Goal: Transaction & Acquisition: Purchase product/service

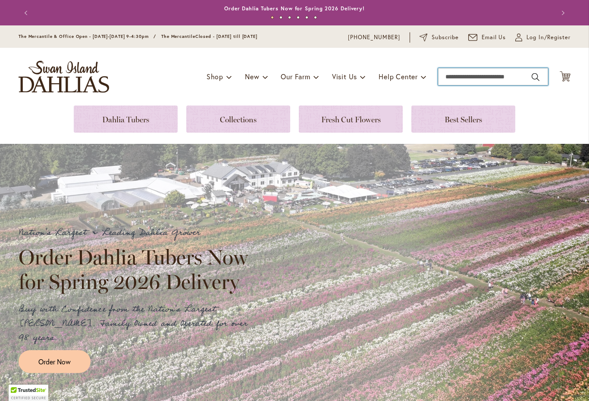
click at [471, 78] on input "Search" at bounding box center [493, 76] width 110 height 17
type input "**********"
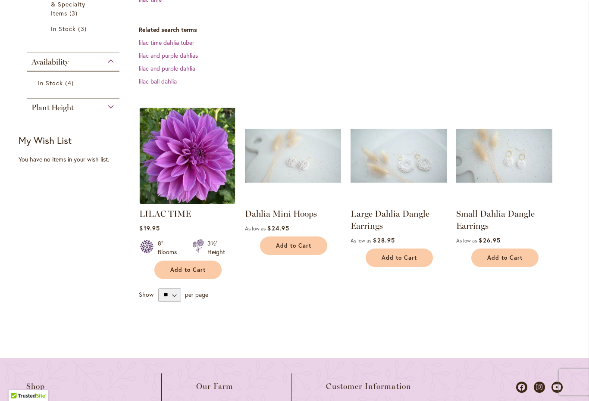
scroll to position [216, 0]
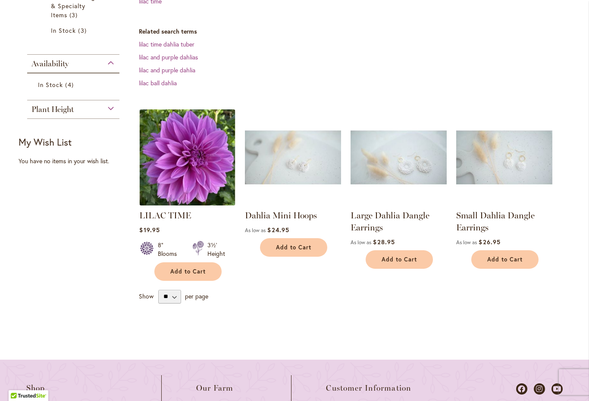
click at [184, 270] on span "Add to Cart" at bounding box center [187, 271] width 35 height 7
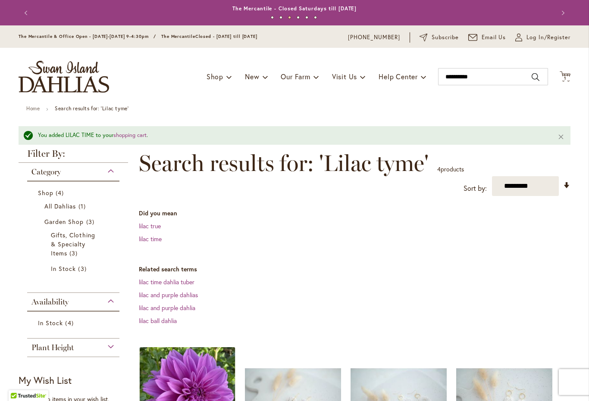
scroll to position [0, 0]
click at [472, 75] on input "**********" at bounding box center [493, 76] width 110 height 17
type input "*"
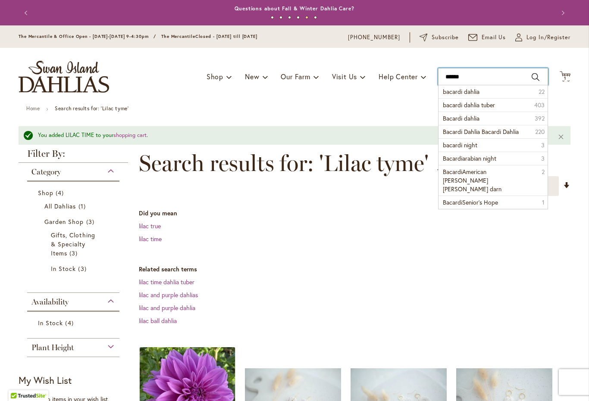
type input "*******"
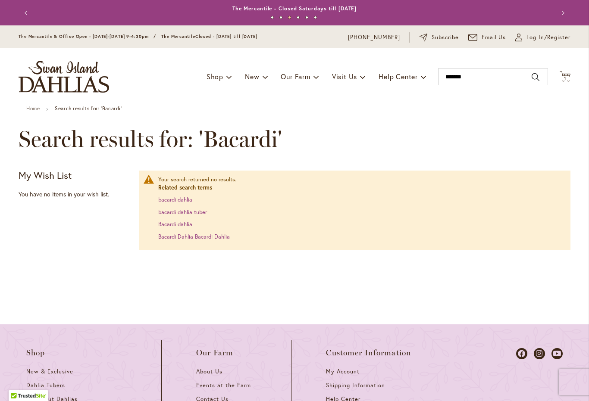
click at [563, 76] on span "1 1 items" at bounding box center [565, 78] width 9 height 4
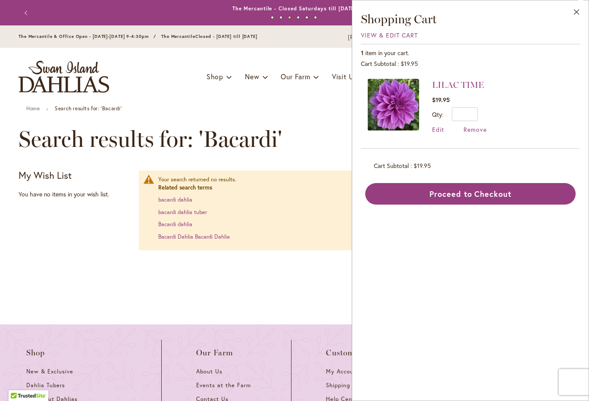
click at [483, 190] on button "Proceed to Checkout" at bounding box center [470, 194] width 210 height 22
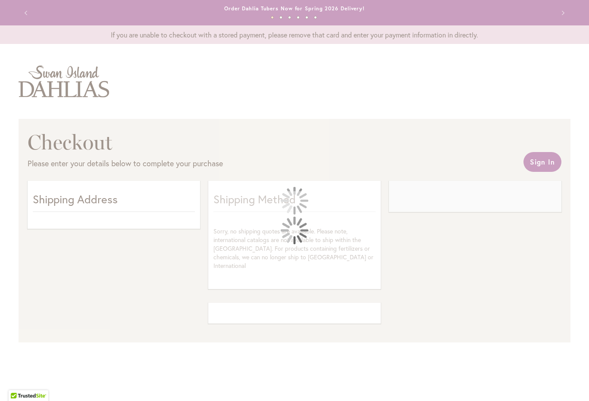
select select "**"
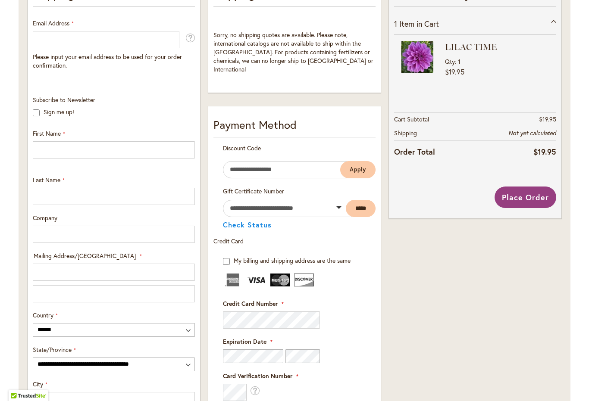
scroll to position [206, 0]
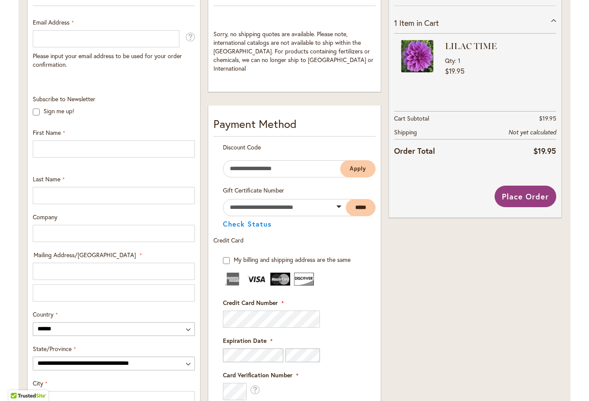
click at [278, 273] on img at bounding box center [280, 279] width 20 height 13
click at [292, 256] on span "My billing and shipping address are the same" at bounding box center [292, 260] width 117 height 8
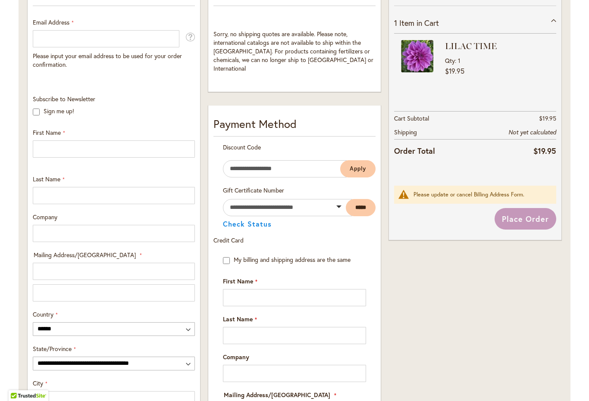
click at [297, 256] on span "My billing and shipping address are the same" at bounding box center [292, 260] width 117 height 8
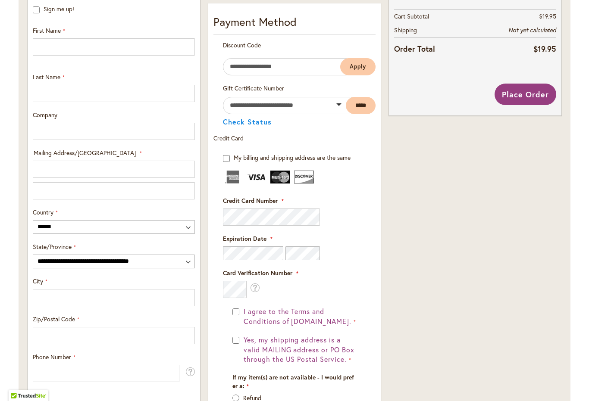
scroll to position [247, 0]
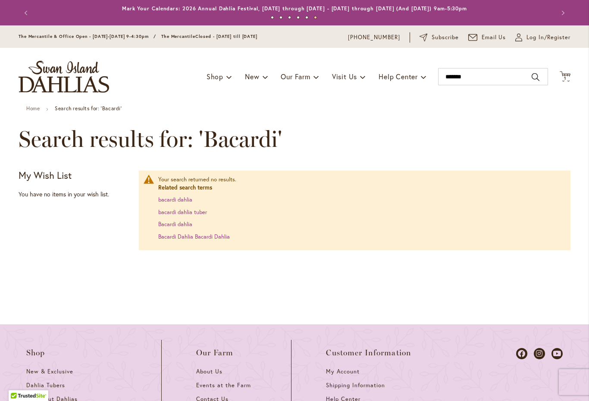
click at [564, 75] on span "1" at bounding box center [565, 78] width 2 height 6
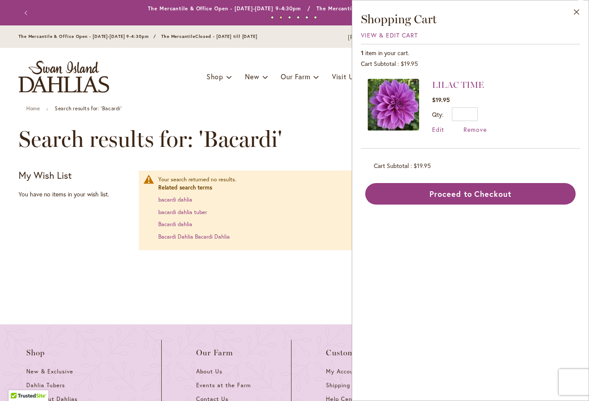
click at [475, 194] on button "Proceed to Checkout" at bounding box center [470, 194] width 210 height 22
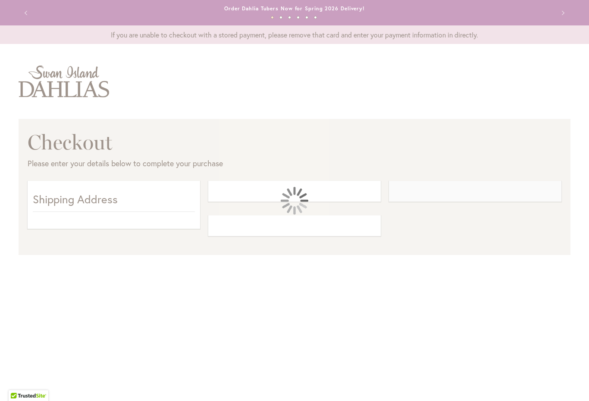
select select "**"
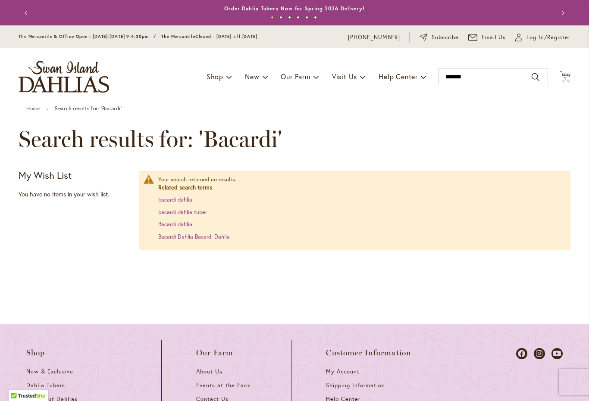
click at [539, 39] on span "Log In/Register" at bounding box center [549, 37] width 44 height 9
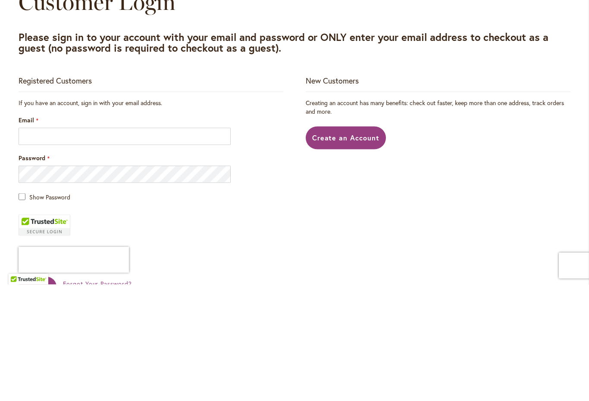
scroll to position [117, 0]
type input "**********"
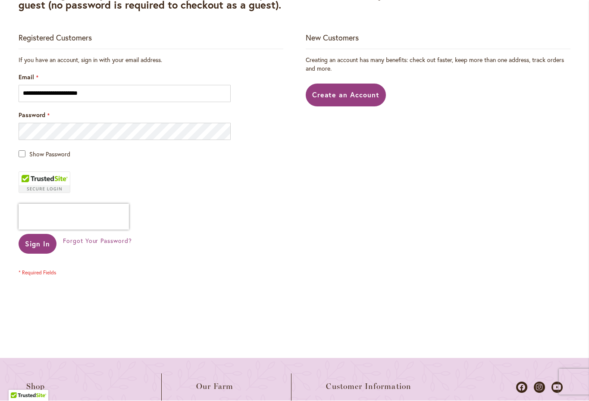
scroll to position [160, 0]
click at [37, 241] on span "Sign In" at bounding box center [37, 243] width 25 height 9
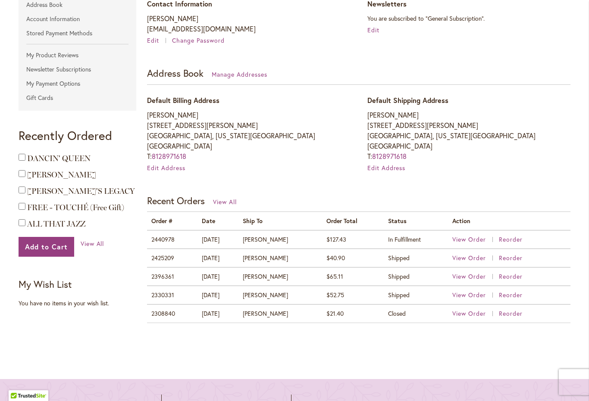
scroll to position [182, 0]
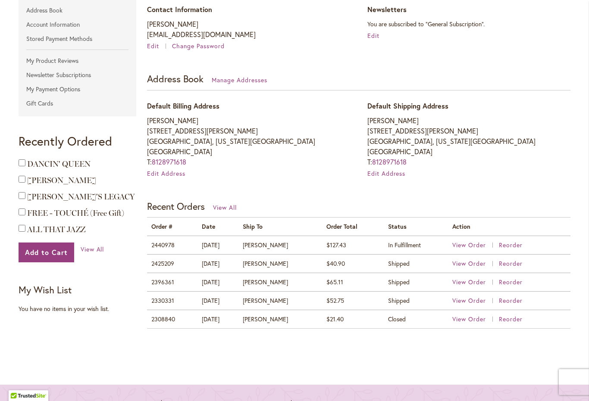
click at [384, 243] on td "In Fulfillment" at bounding box center [416, 245] width 64 height 19
click at [464, 242] on span "View Order" at bounding box center [469, 245] width 34 height 8
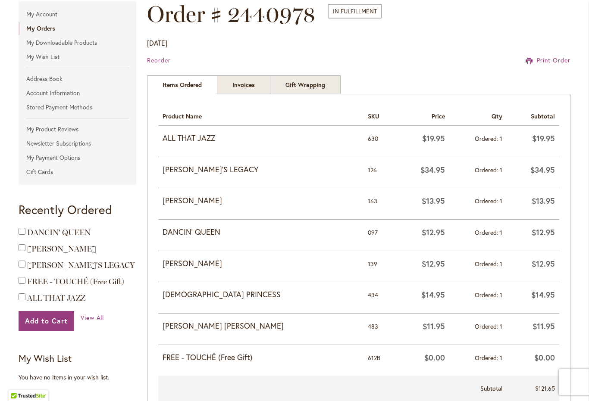
scroll to position [113, 0]
click at [246, 86] on link "Invoices" at bounding box center [243, 85] width 53 height 19
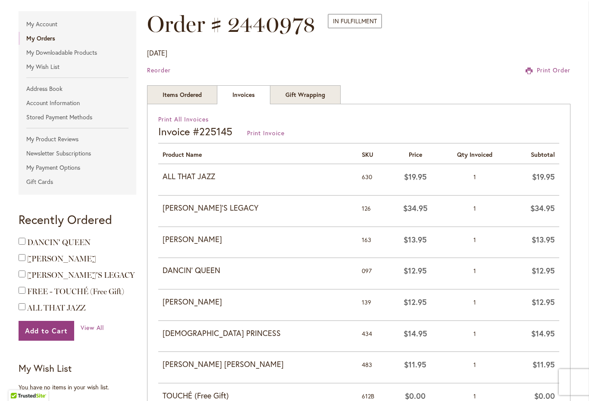
scroll to position [103, 0]
click at [46, 330] on span "Add to Cart" at bounding box center [46, 330] width 43 height 9
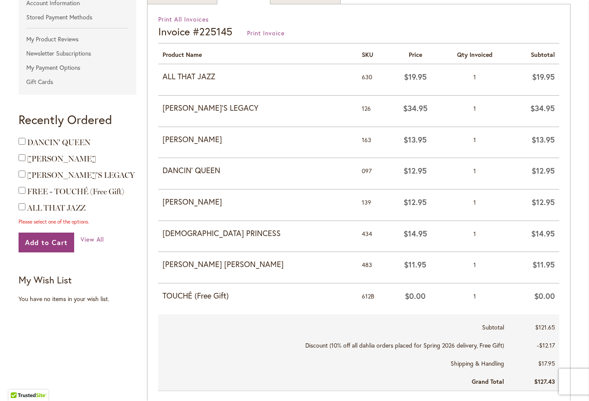
scroll to position [204, 0]
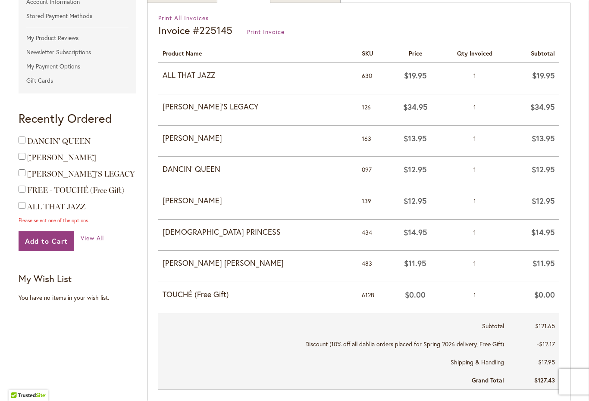
click at [41, 241] on span "Add to Cart" at bounding box center [46, 241] width 43 height 9
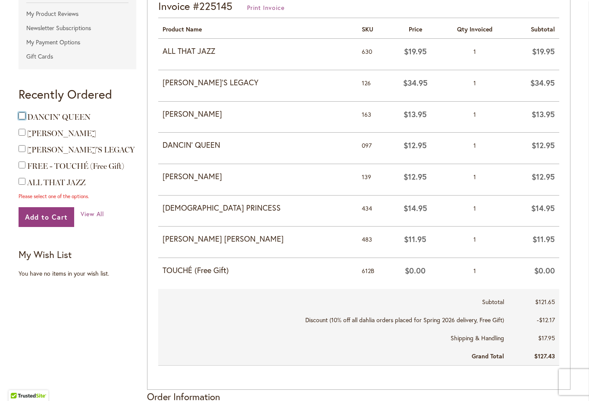
scroll to position [229, 0]
click at [97, 213] on span "View All" at bounding box center [93, 213] width 24 height 8
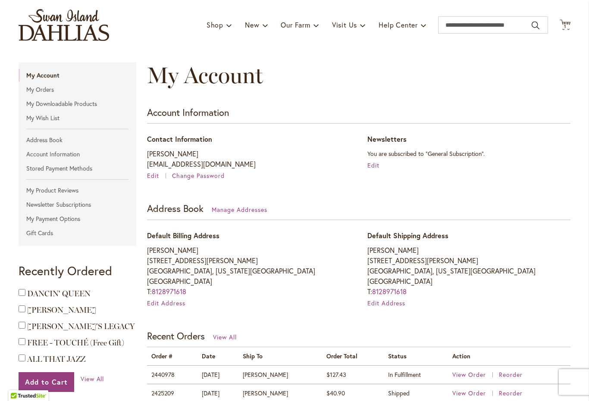
scroll to position [51, 0]
click at [44, 119] on link "My Wish List" at bounding box center [78, 118] width 118 height 13
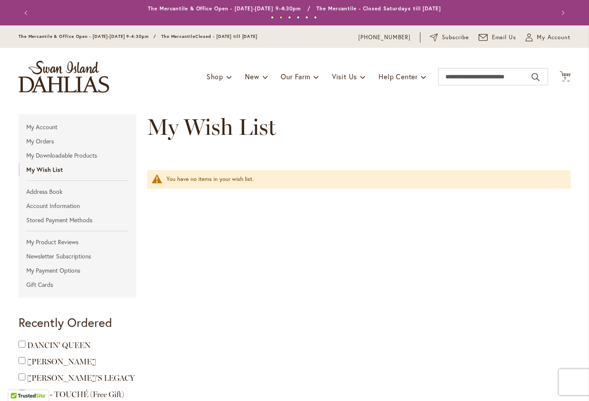
click at [362, 177] on div "You have no items in your wish list." at bounding box center [358, 179] width 423 height 19
click at [566, 78] on span "1" at bounding box center [565, 78] width 2 height 6
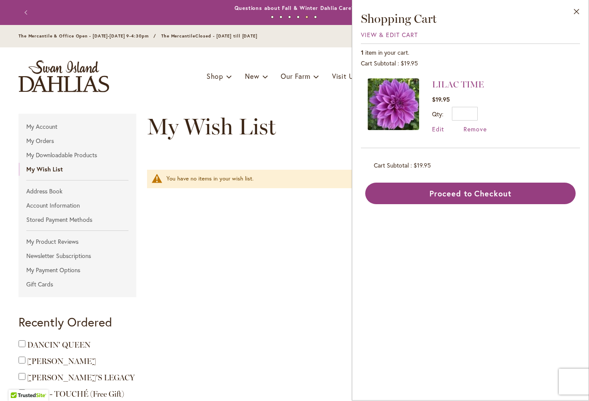
click at [576, 9] on button "Close" at bounding box center [577, 13] width 24 height 27
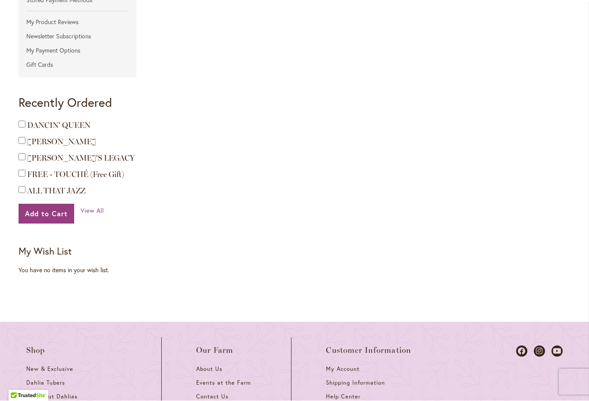
scroll to position [220, 0]
click at [46, 251] on strong "My Wish List" at bounding box center [45, 251] width 53 height 13
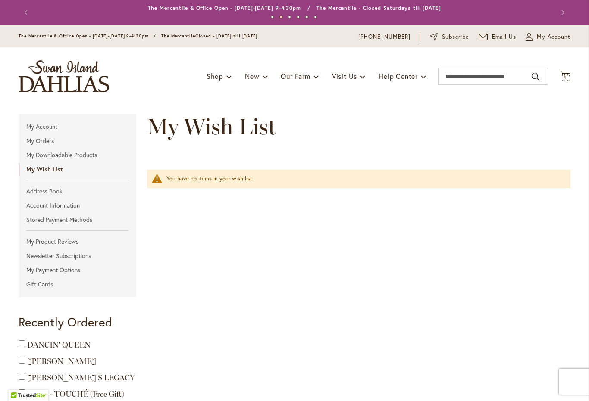
scroll to position [0, 0]
click at [568, 74] on icon "Cart .cls-1 { fill: #231f20; }" at bounding box center [565, 76] width 11 height 11
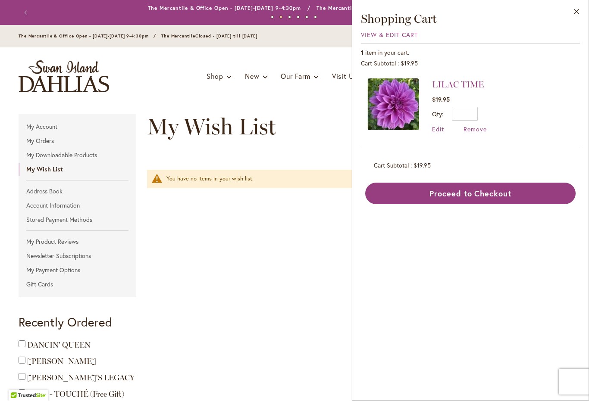
click at [476, 128] on span "Remove" at bounding box center [475, 129] width 23 height 8
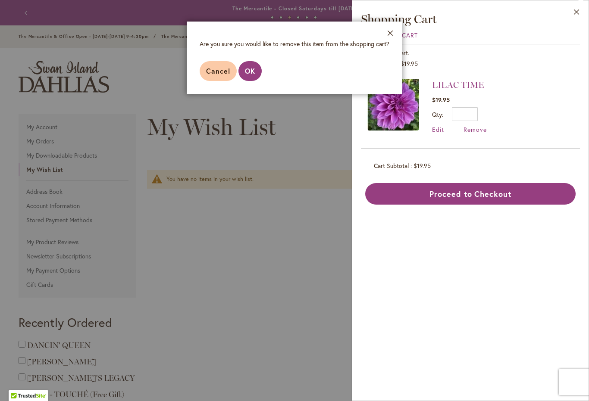
click at [250, 69] on span "OK" at bounding box center [250, 70] width 10 height 9
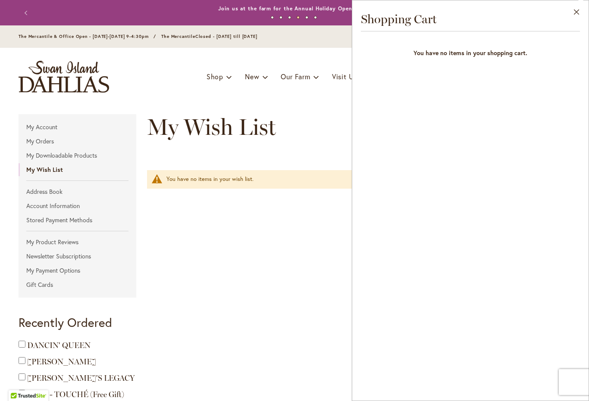
click at [578, 13] on button "Close" at bounding box center [577, 13] width 24 height 27
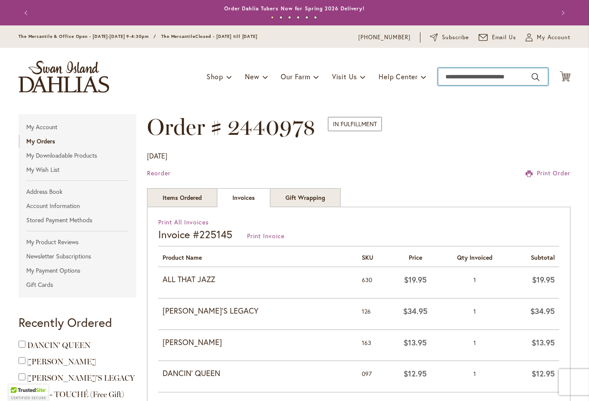
click at [464, 78] on input "Search" at bounding box center [493, 76] width 110 height 17
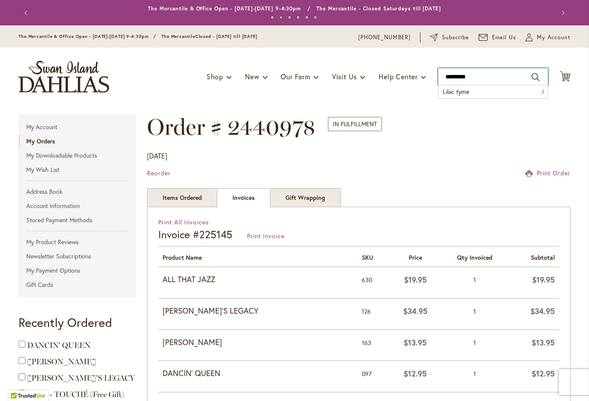
type input "**********"
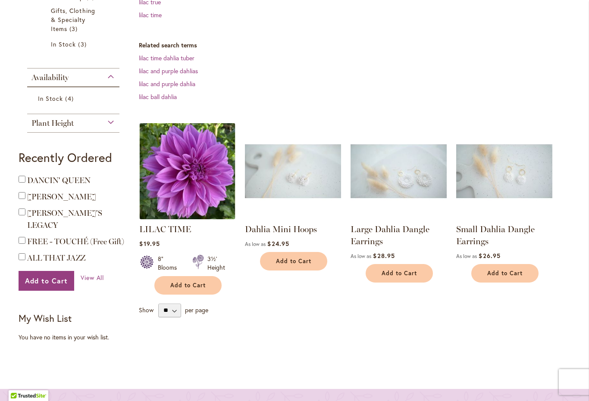
scroll to position [203, 0]
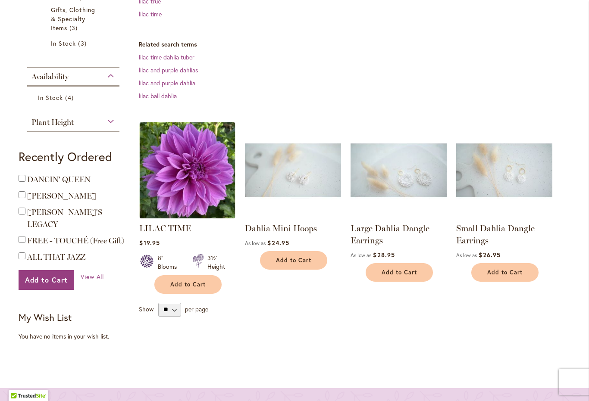
click at [184, 188] on img at bounding box center [187, 170] width 96 height 96
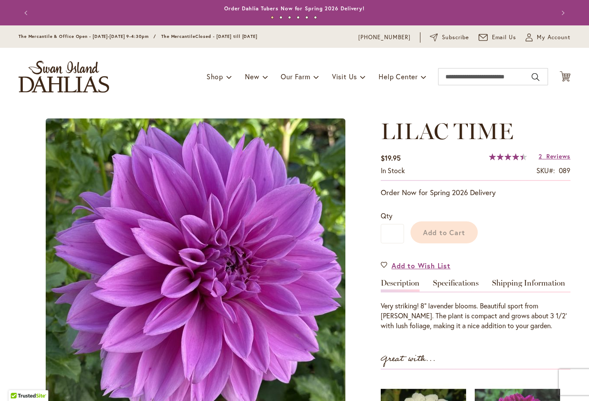
type input "****"
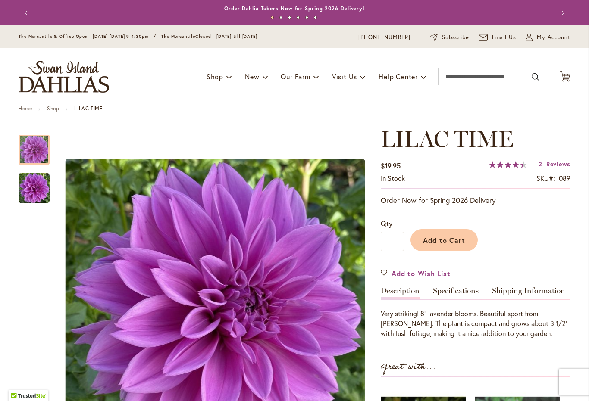
click at [430, 272] on span "Add to Wish List" at bounding box center [421, 274] width 59 height 10
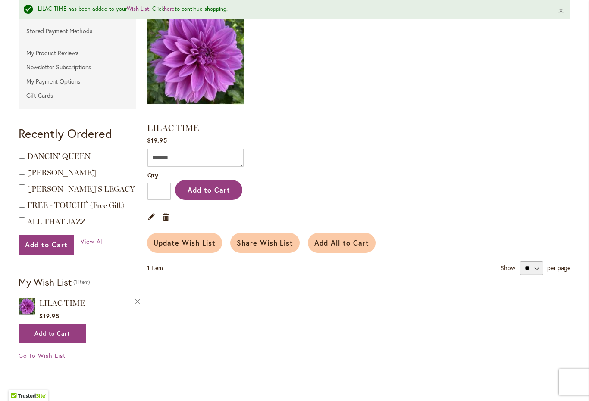
scroll to position [221, 0]
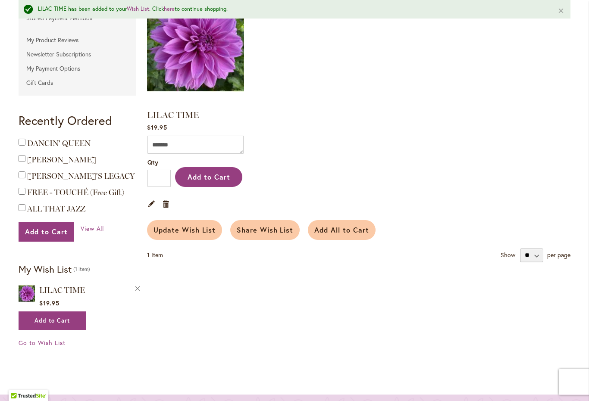
click at [49, 229] on span "Add to Cart" at bounding box center [46, 231] width 43 height 9
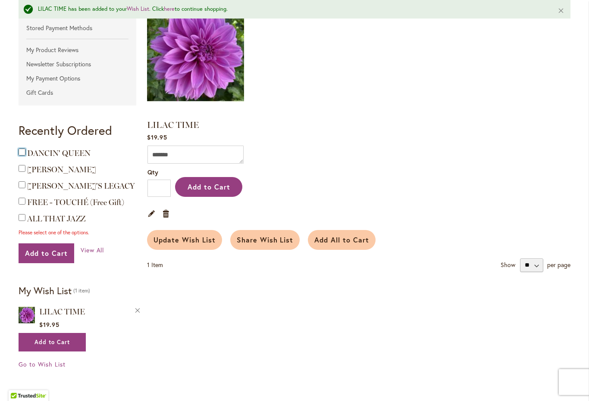
scroll to position [211, 0]
click at [62, 337] on button "Add to Cart" at bounding box center [52, 342] width 67 height 19
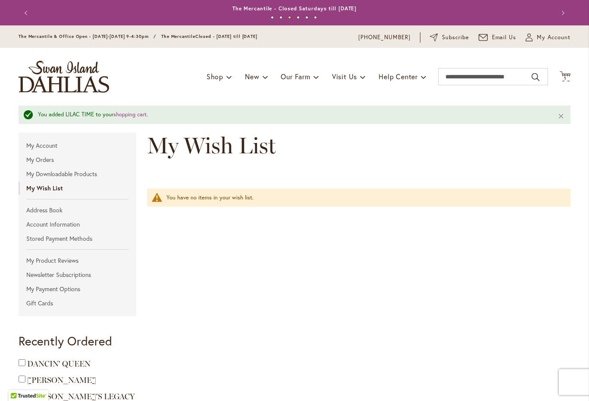
click at [83, 240] on link "Stored Payment Methods" at bounding box center [78, 238] width 118 height 13
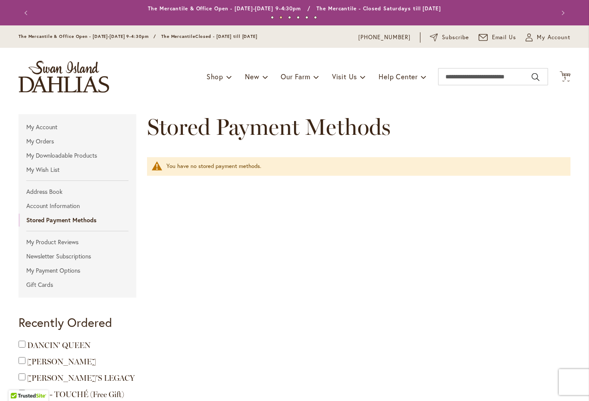
click at [69, 270] on link "My Payment Options" at bounding box center [78, 270] width 118 height 13
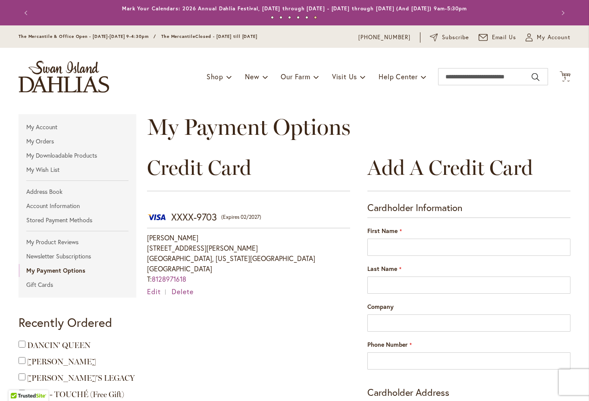
click at [182, 293] on span "Delete" at bounding box center [183, 291] width 22 height 9
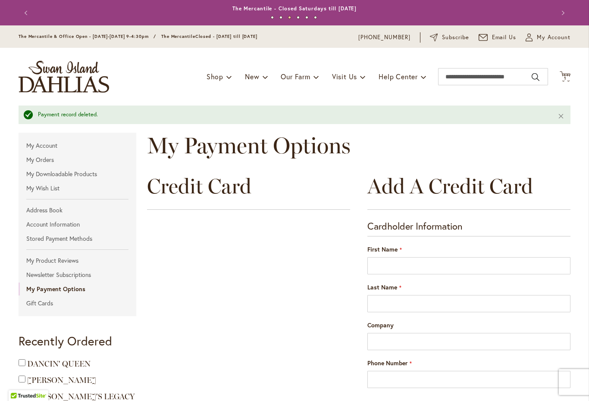
click at [51, 144] on link "My Account" at bounding box center [78, 145] width 118 height 13
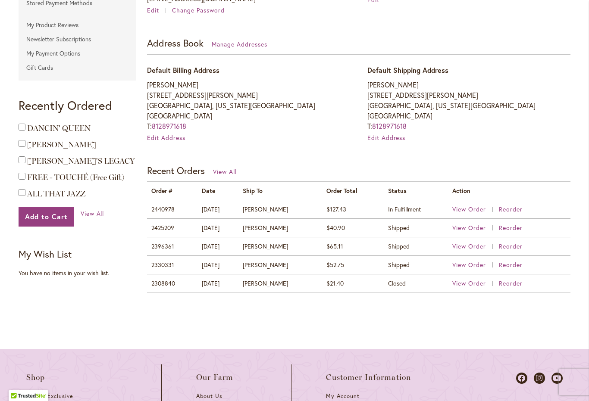
scroll to position [218, 0]
click at [506, 209] on span "Reorder" at bounding box center [511, 209] width 24 height 8
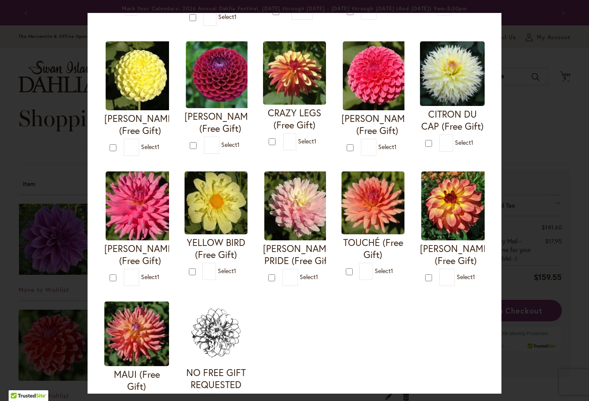
scroll to position [202, 0]
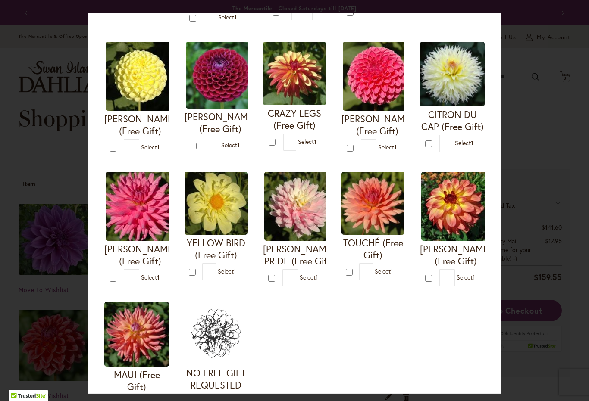
click at [297, 224] on img at bounding box center [298, 206] width 69 height 69
type input "*"
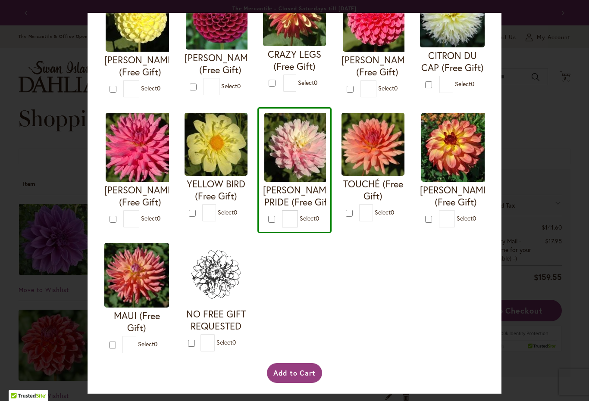
scroll to position [260, 0]
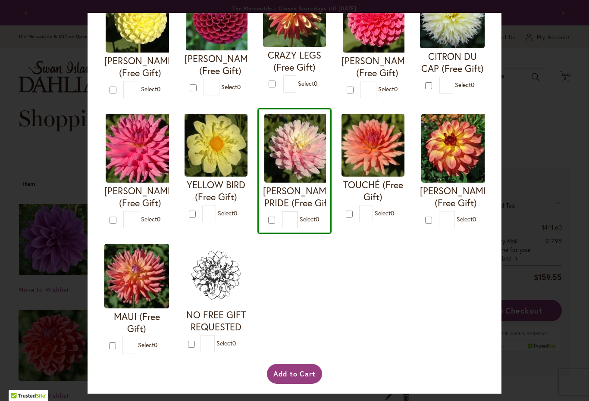
click at [300, 384] on button "Add to Cart" at bounding box center [295, 374] width 56 height 20
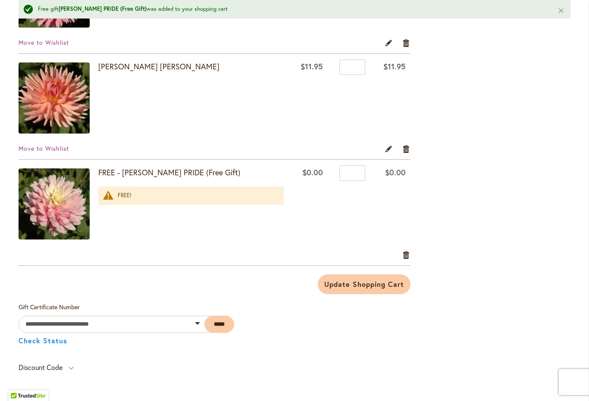
scroll to position [875, 0]
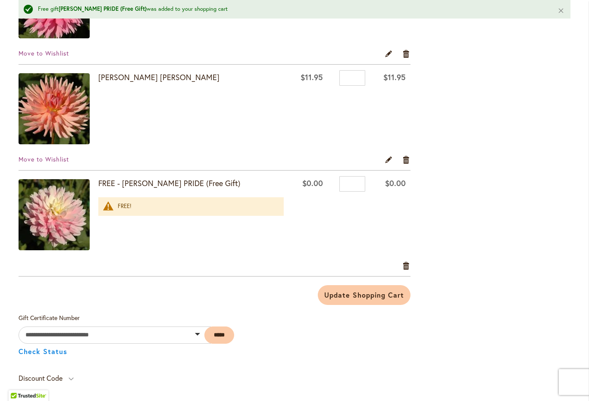
click at [367, 297] on span "Update Shopping Cart" at bounding box center [363, 295] width 79 height 9
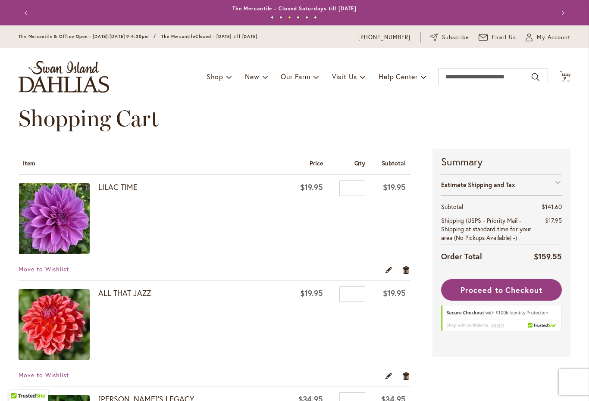
click at [503, 288] on span "Proceed to Checkout" at bounding box center [502, 290] width 82 height 10
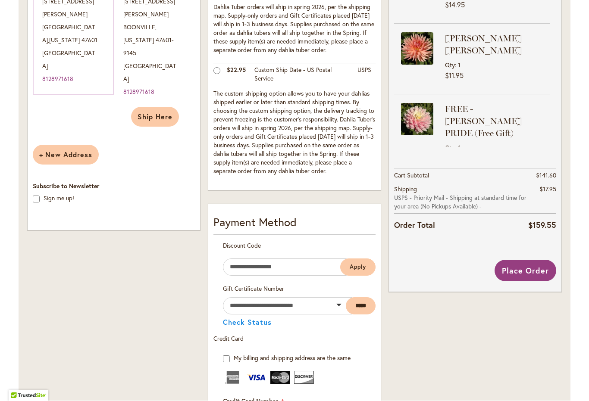
scroll to position [257, 0]
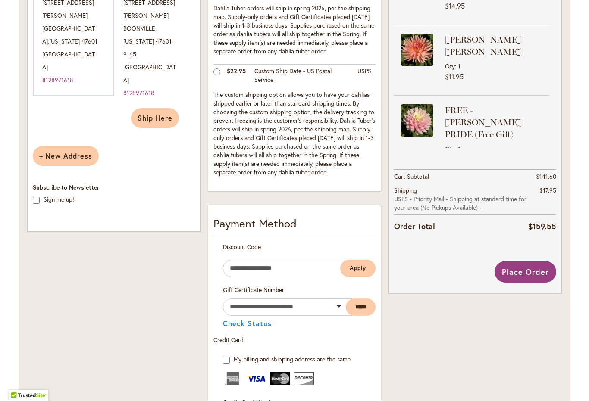
click at [533, 268] on span "Place Order" at bounding box center [525, 272] width 47 height 10
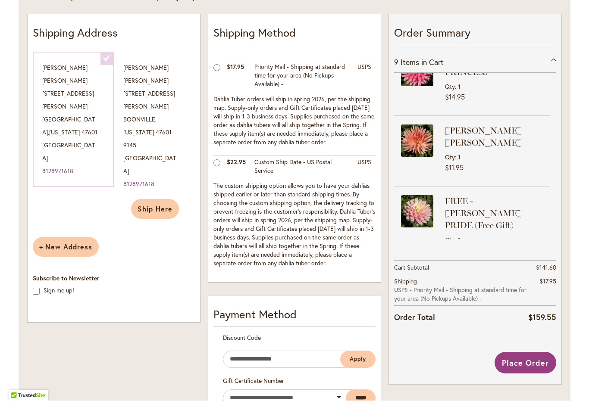
scroll to position [182, 0]
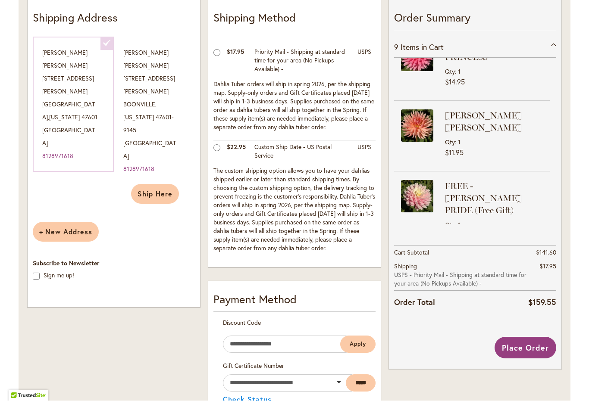
click at [523, 347] on span "Place Order" at bounding box center [525, 348] width 47 height 10
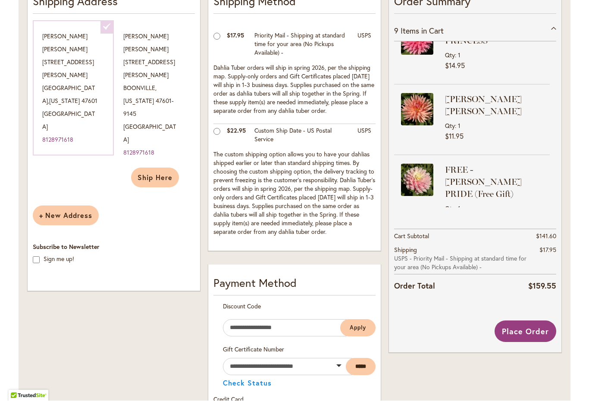
scroll to position [197, 0]
click at [156, 174] on span "Ship Here" at bounding box center [155, 178] width 35 height 9
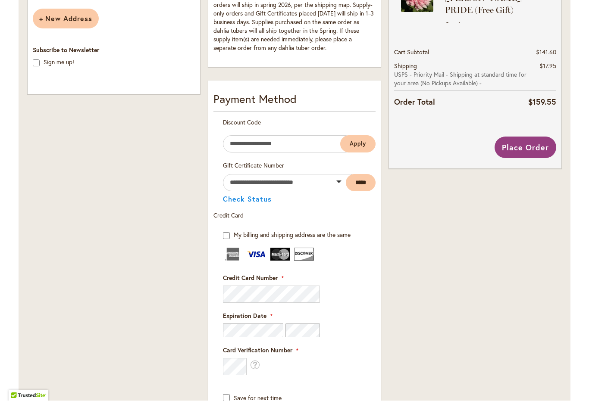
click at [533, 145] on span "Place Order" at bounding box center [525, 148] width 47 height 10
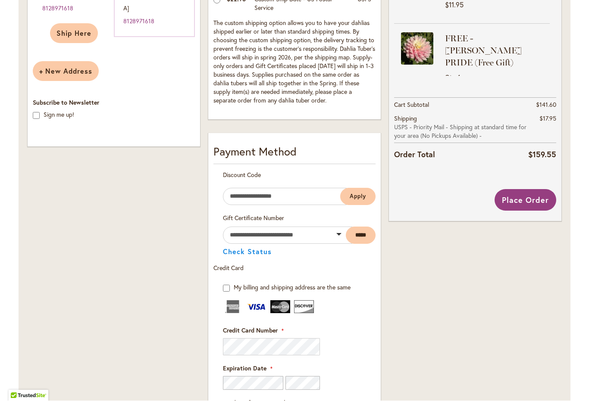
scroll to position [326, 0]
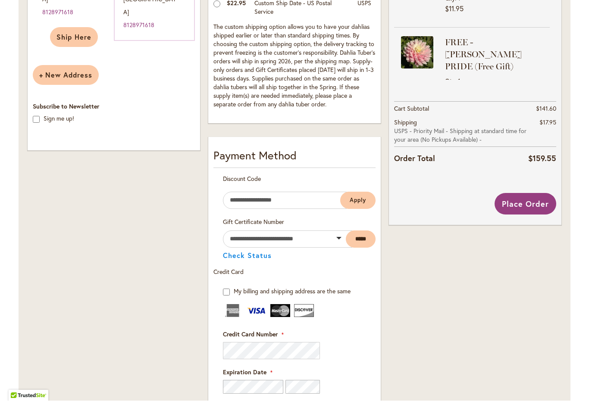
click at [523, 199] on span "Place Order" at bounding box center [525, 204] width 47 height 10
